Goal: Information Seeking & Learning: Learn about a topic

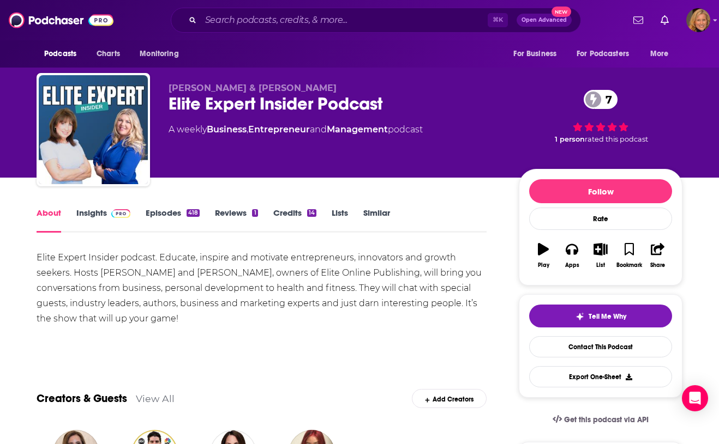
scroll to position [15, 0]
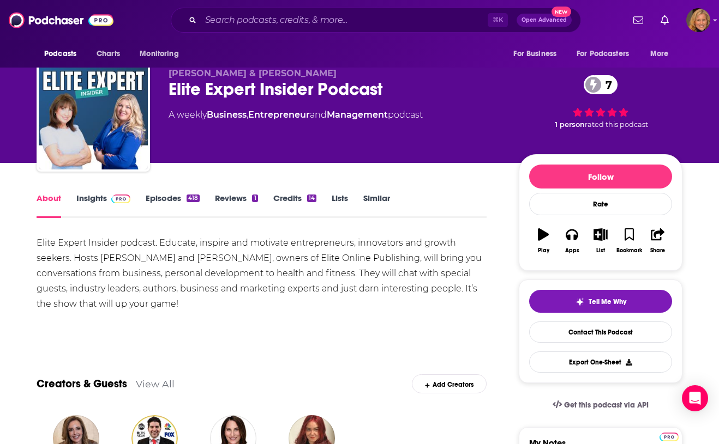
click at [112, 205] on link "Insights" at bounding box center [103, 205] width 54 height 25
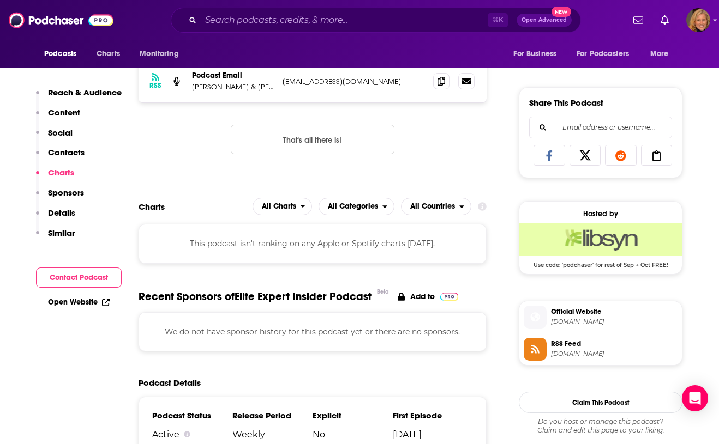
scroll to position [636, 0]
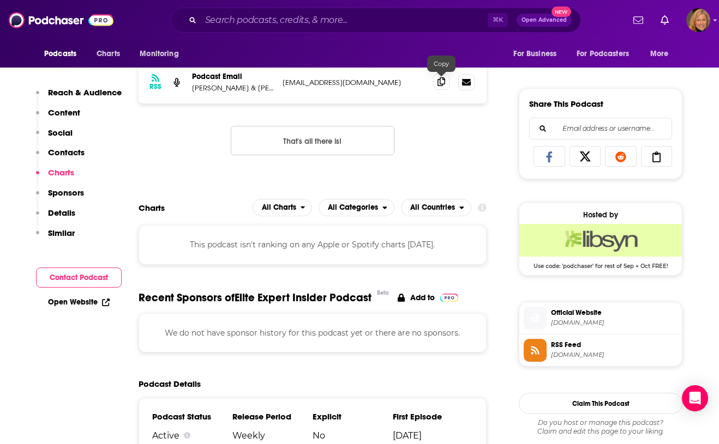
click at [440, 83] on icon at bounding box center [441, 81] width 8 height 9
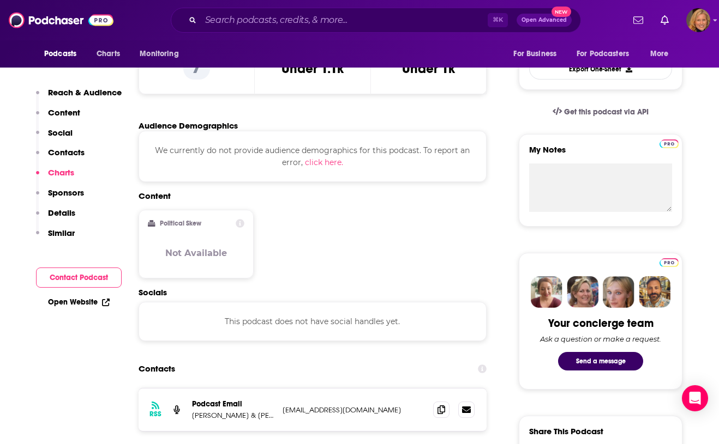
scroll to position [0, 0]
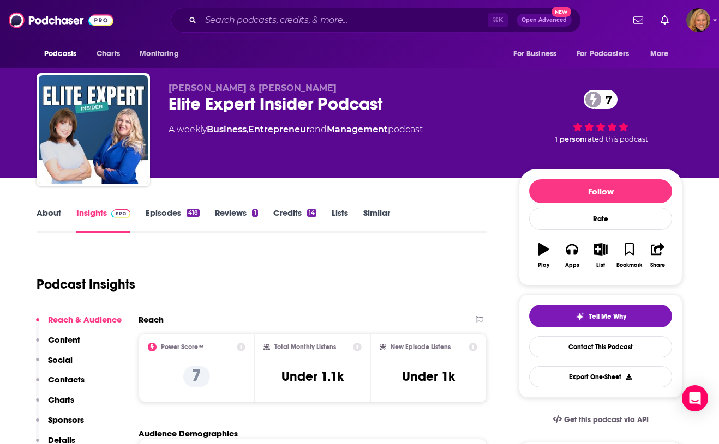
click at [47, 220] on link "About" at bounding box center [49, 220] width 25 height 25
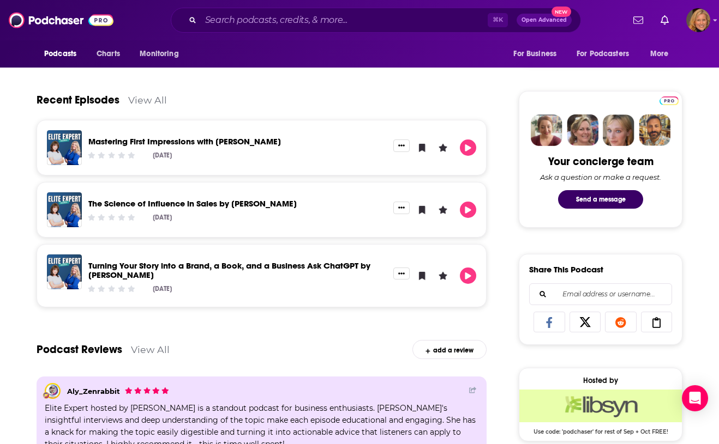
scroll to position [469, 0]
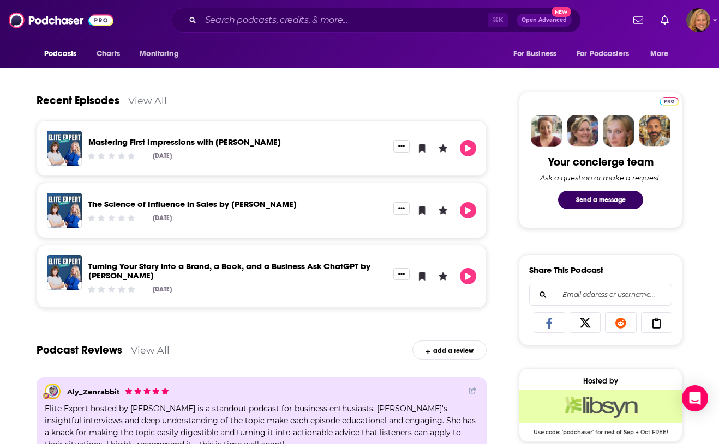
click at [152, 142] on link "Mastering First Impressions with [PERSON_NAME]" at bounding box center [184, 142] width 192 height 10
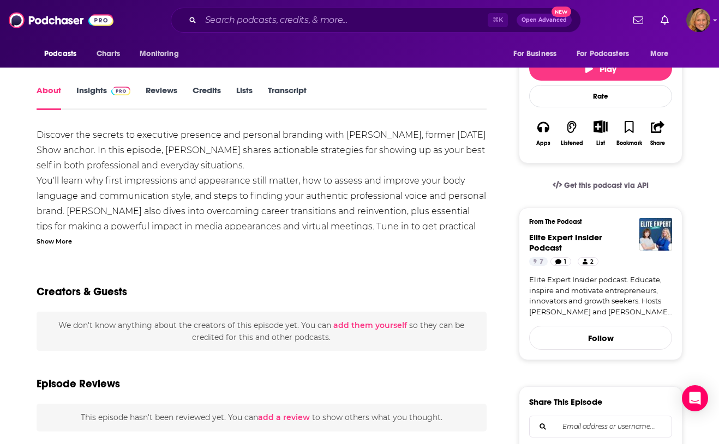
scroll to position [141, 0]
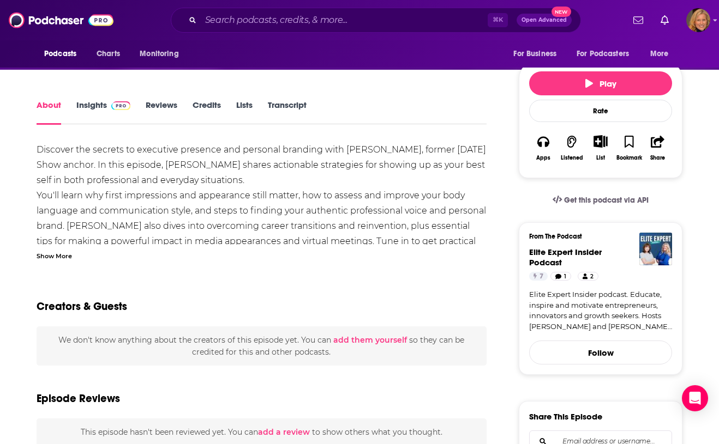
click at [55, 250] on div "Show More" at bounding box center [54, 255] width 35 height 10
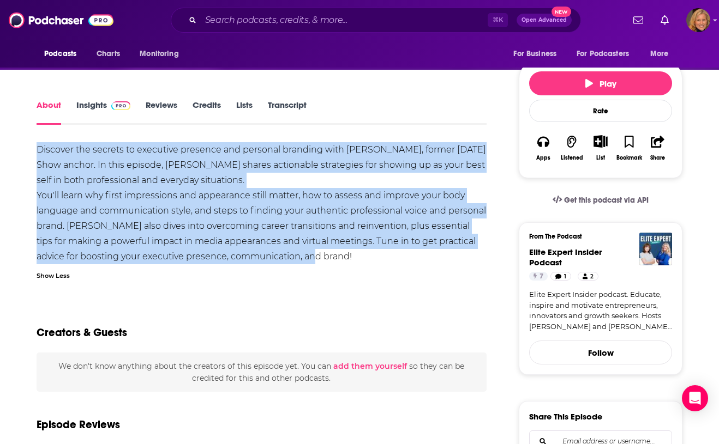
drag, startPoint x: 321, startPoint y: 254, endPoint x: 25, endPoint y: 140, distance: 316.7
copy div "Discover the secrets to executive presence and personal branding with [PERSON_N…"
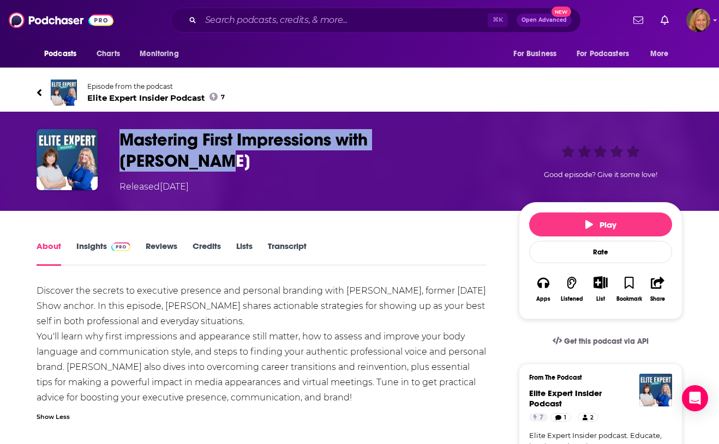
drag, startPoint x: 494, startPoint y: 135, endPoint x: 107, endPoint y: 134, distance: 387.1
click at [107, 134] on div "Mastering First Impressions with [PERSON_NAME] Released [DATE] Good episode? Gi…" at bounding box center [359, 161] width 645 height 64
copy div "Mastering First Impressions with [PERSON_NAME]"
click at [70, 167] on img "Mastering First Impressions with Jane Hanson" at bounding box center [67, 159] width 61 height 61
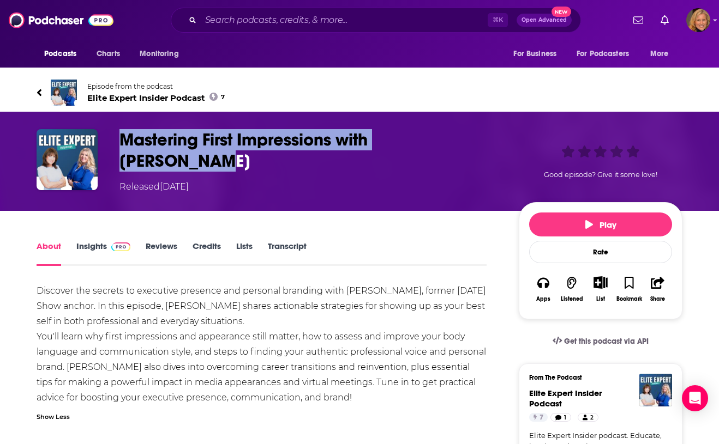
click at [136, 98] on span "Elite Expert Insider Podcast 7" at bounding box center [155, 98] width 137 height 10
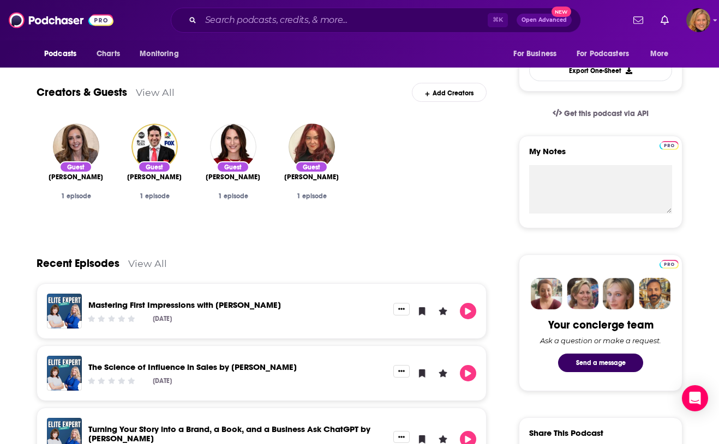
scroll to position [305, 0]
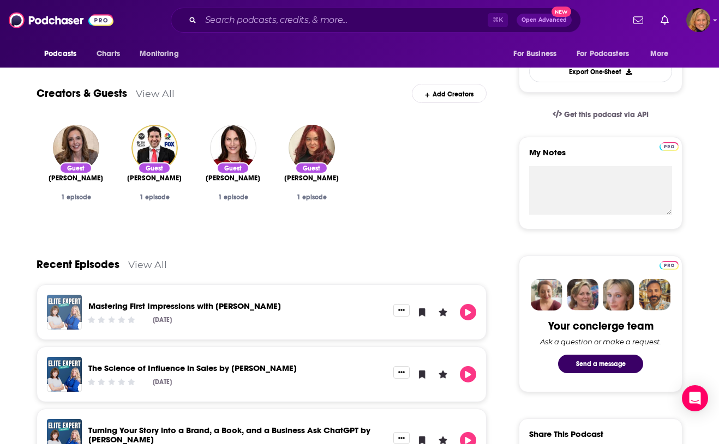
click at [62, 318] on img "Mastering First Impressions with Jane Hanson" at bounding box center [64, 312] width 35 height 35
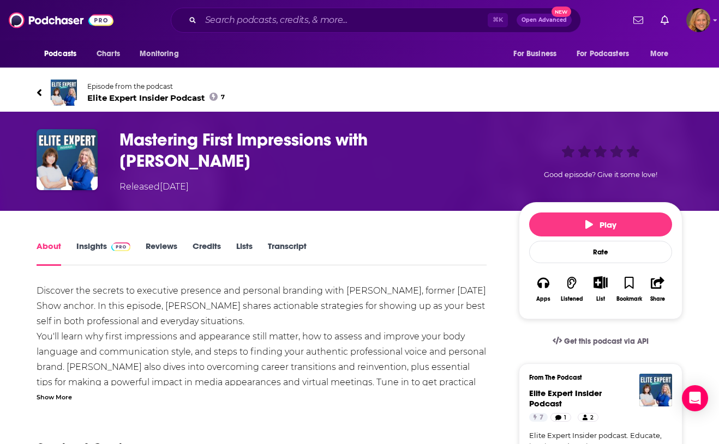
click at [55, 396] on div "Show More" at bounding box center [54, 396] width 35 height 10
click at [132, 100] on span "Elite Expert Insider Podcast 7" at bounding box center [155, 98] width 137 height 10
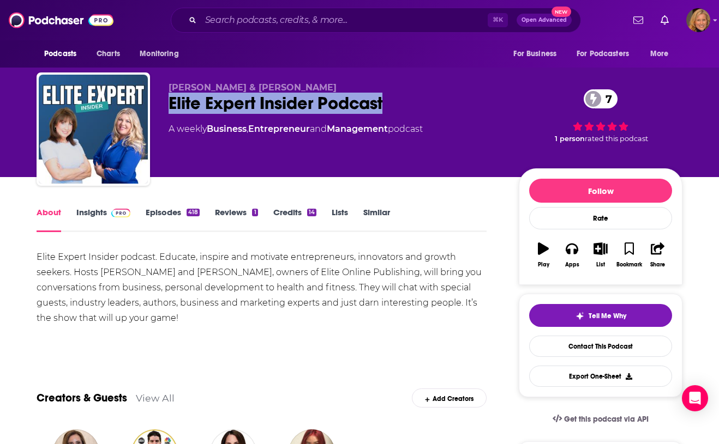
click at [117, 218] on link "Insights" at bounding box center [103, 219] width 54 height 25
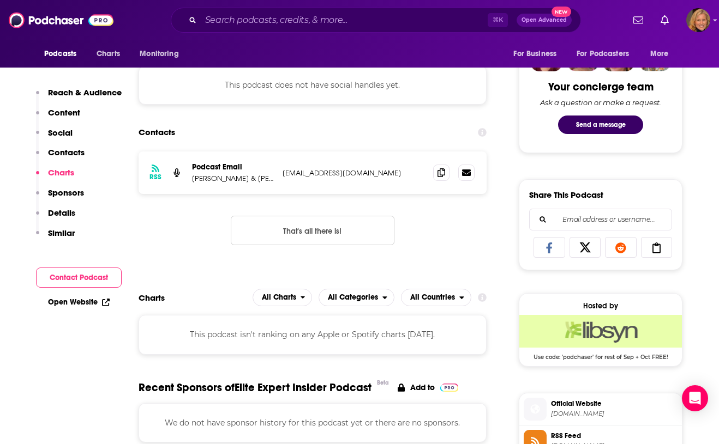
scroll to position [551, 0]
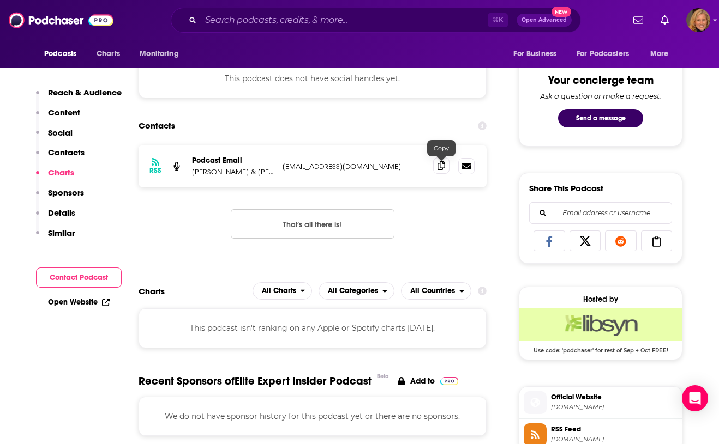
click at [441, 169] on icon at bounding box center [441, 165] width 8 height 9
